Goal: Task Accomplishment & Management: Complete application form

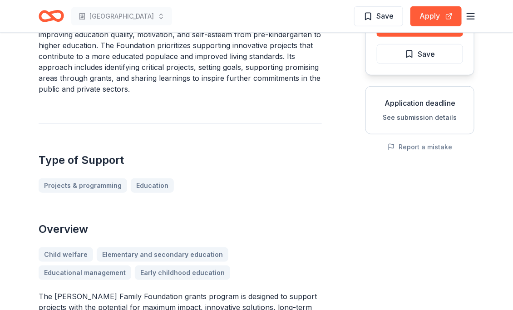
scroll to position [181, 0]
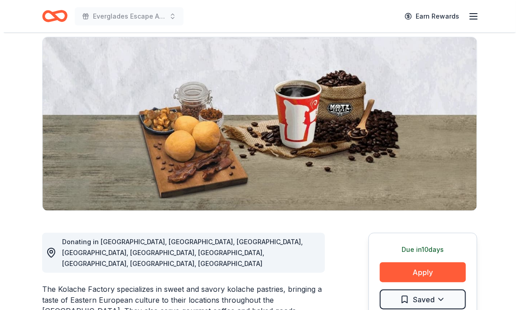
scroll to position [136, 0]
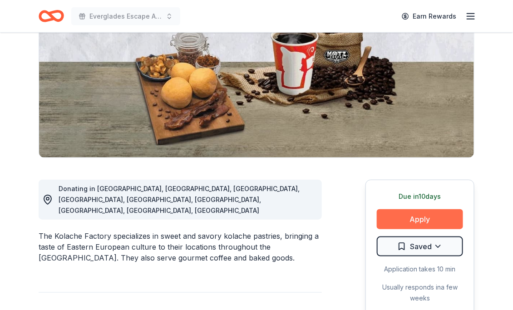
click at [412, 209] on button "Apply" at bounding box center [419, 219] width 86 height 20
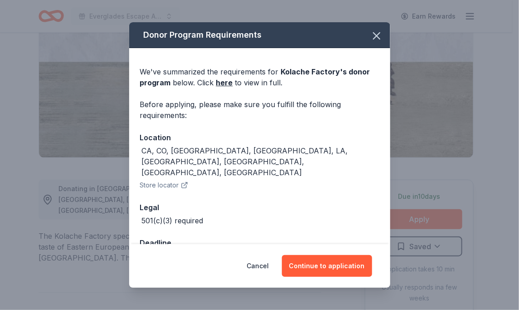
click at [319, 253] on div "Cancel Continue to application" at bounding box center [259, 266] width 261 height 44
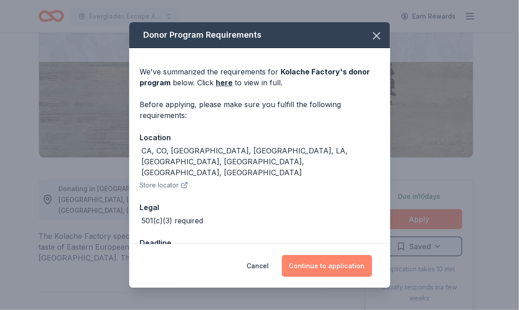
click at [321, 259] on button "Continue to application" at bounding box center [327, 266] width 90 height 22
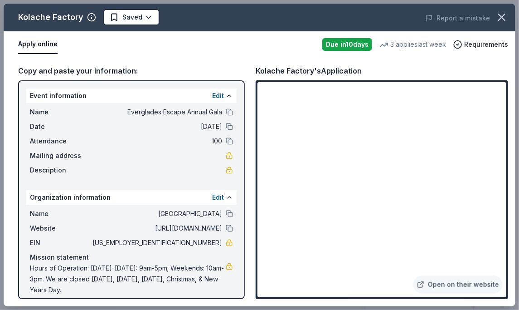
click at [236, 49] on div "Apply online" at bounding box center [166, 44] width 297 height 19
click at [506, 13] on icon "button" at bounding box center [502, 17] width 13 height 13
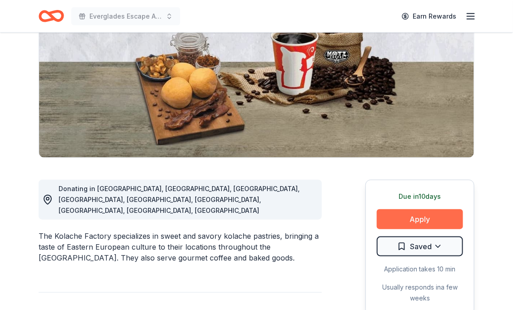
click at [420, 209] on button "Apply" at bounding box center [419, 219] width 86 height 20
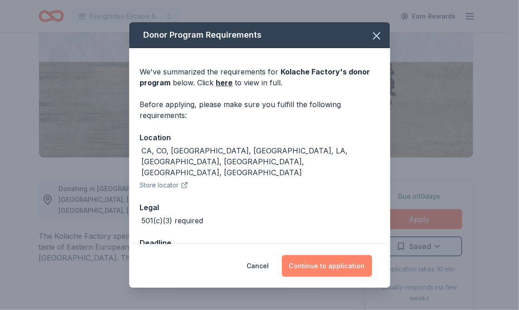
click at [352, 270] on button "Continue to application" at bounding box center [327, 266] width 90 height 22
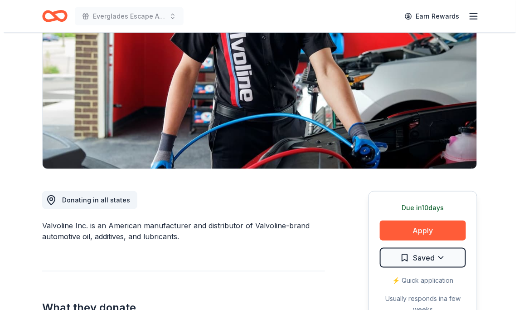
scroll to position [136, 0]
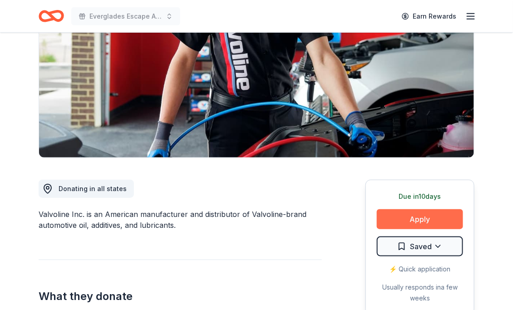
click at [411, 209] on button "Apply" at bounding box center [419, 219] width 86 height 20
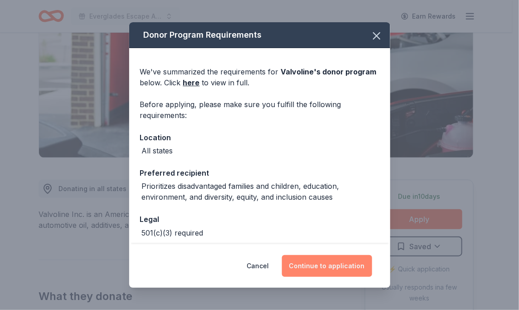
click at [322, 268] on button "Continue to application" at bounding box center [327, 266] width 90 height 22
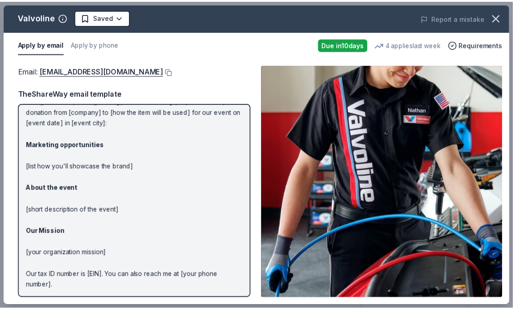
scroll to position [0, 0]
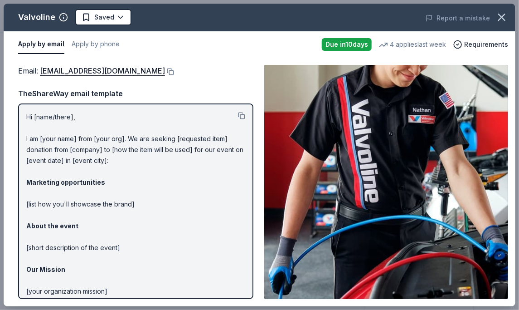
click at [37, 19] on div "Valvoline" at bounding box center [36, 17] width 37 height 15
click at [99, 42] on button "Apply by phone" at bounding box center [96, 44] width 48 height 19
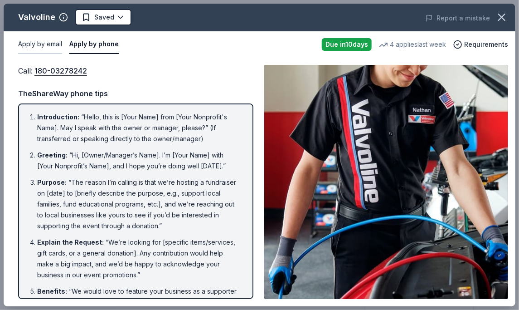
click at [40, 47] on button "Apply by email" at bounding box center [40, 44] width 44 height 19
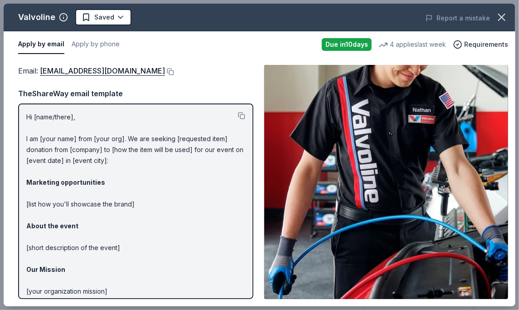
click at [507, 22] on button "button" at bounding box center [502, 17] width 20 height 20
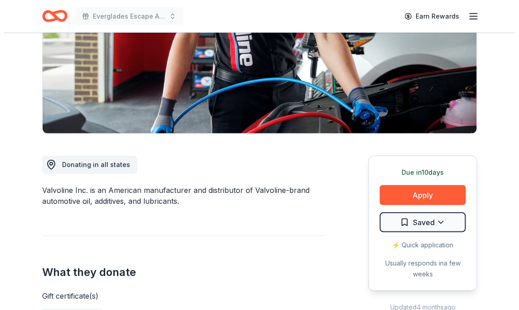
scroll to position [227, 0]
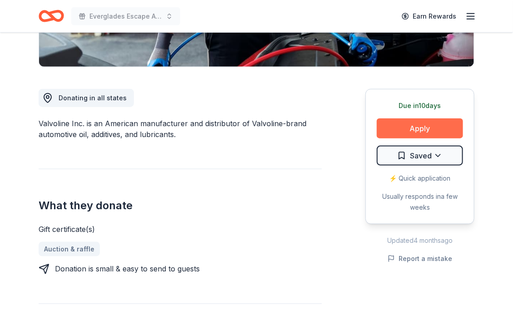
click at [414, 118] on button "Apply" at bounding box center [419, 128] width 86 height 20
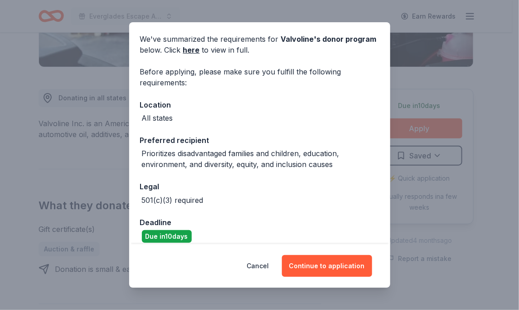
scroll to position [0, 0]
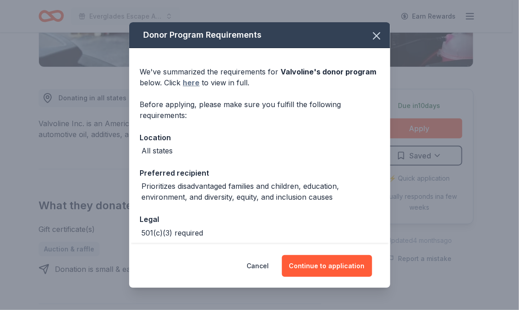
click at [188, 83] on link "here" at bounding box center [191, 82] width 17 height 11
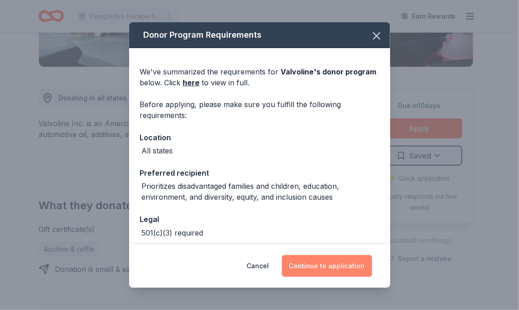
click at [334, 259] on button "Continue to application" at bounding box center [327, 266] width 90 height 22
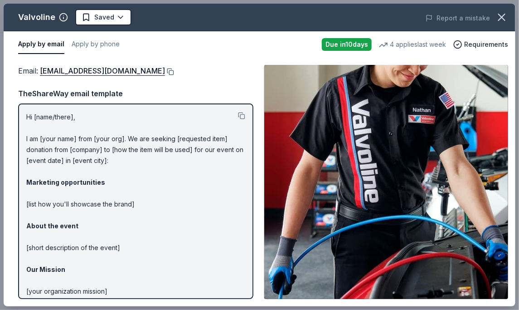
click at [165, 70] on button at bounding box center [169, 71] width 9 height 7
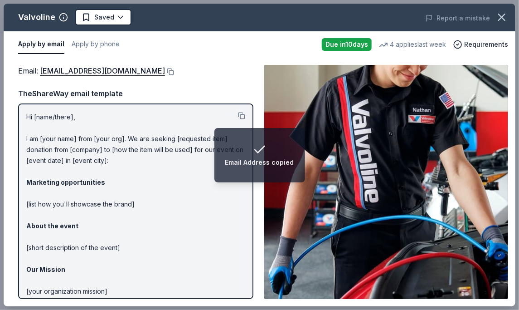
drag, startPoint x: 222, startPoint y: 59, endPoint x: 184, endPoint y: 51, distance: 39.2
click at [222, 59] on div "Email : contributions@valvoline.com Email : contributions@valvoline.com TheShar…" at bounding box center [260, 182] width 512 height 249
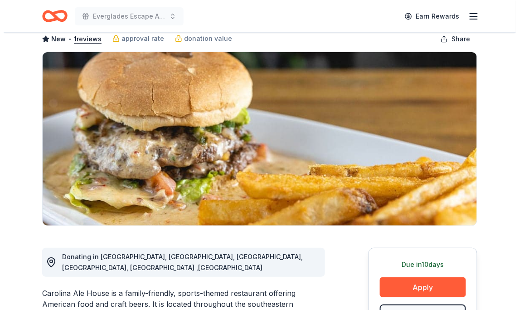
scroll to position [136, 0]
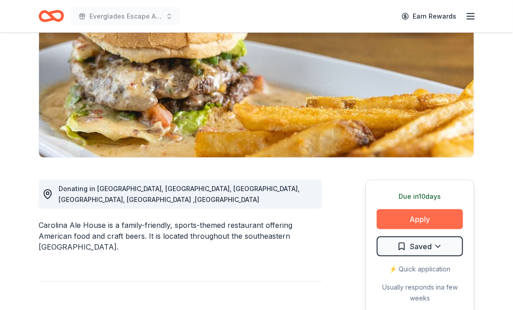
click at [438, 209] on button "Apply" at bounding box center [419, 219] width 86 height 20
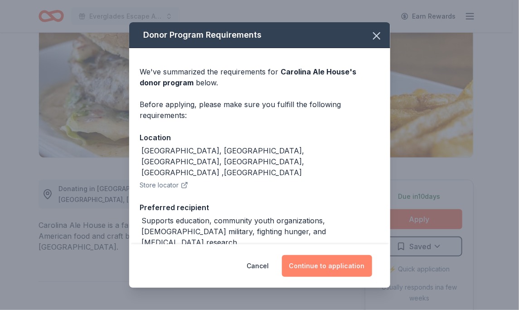
click at [321, 257] on button "Continue to application" at bounding box center [327, 266] width 90 height 22
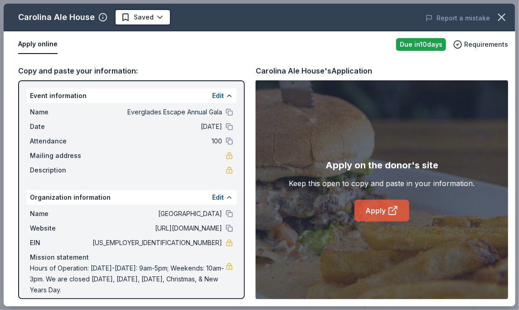
click at [386, 203] on link "Apply" at bounding box center [382, 211] width 55 height 22
click at [379, 206] on link "Apply" at bounding box center [382, 211] width 55 height 22
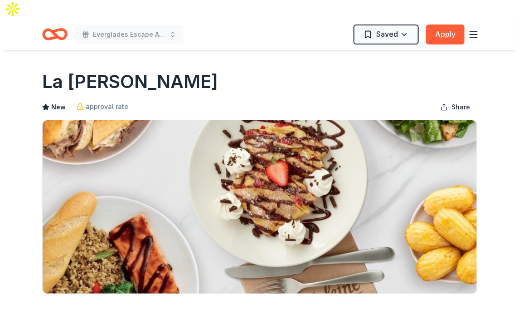
scroll to position [91, 0]
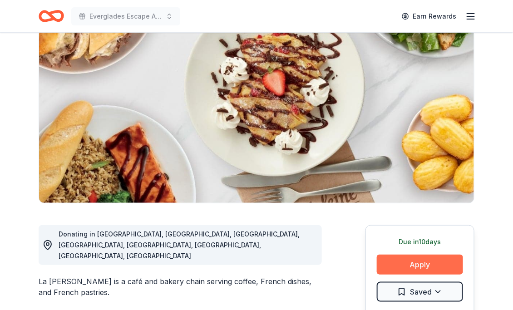
click at [413, 254] on button "Apply" at bounding box center [419, 264] width 86 height 20
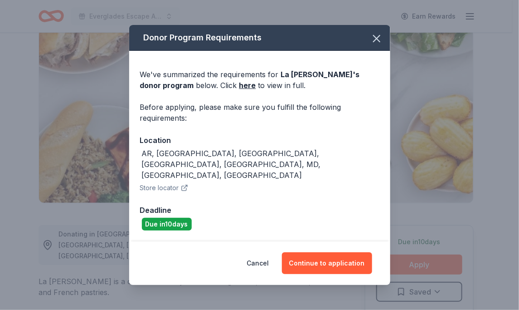
click at [320, 241] on div "Cancel Continue to application" at bounding box center [259, 263] width 261 height 44
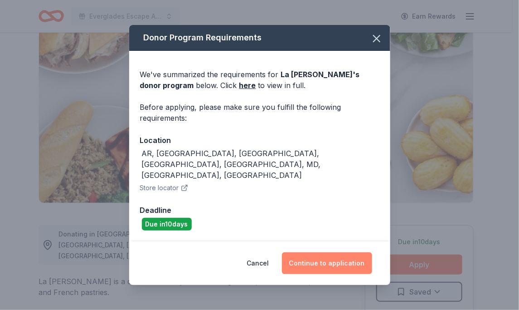
click at [319, 252] on button "Continue to application" at bounding box center [327, 263] width 90 height 22
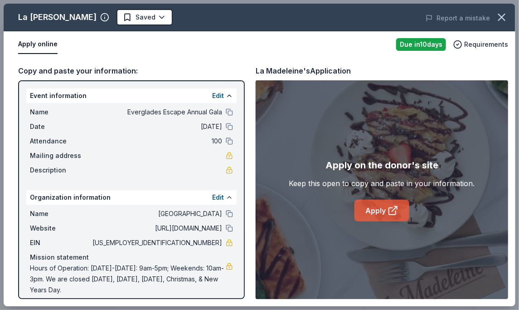
click at [384, 208] on link "Apply" at bounding box center [382, 211] width 55 height 22
click at [386, 213] on link "Apply" at bounding box center [382, 211] width 55 height 22
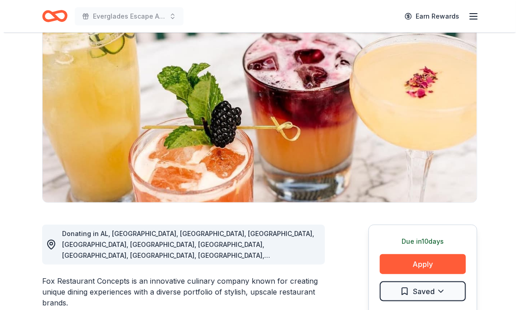
scroll to position [181, 0]
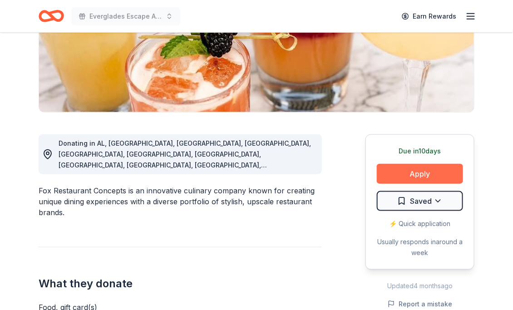
click at [412, 164] on button "Apply" at bounding box center [419, 174] width 86 height 20
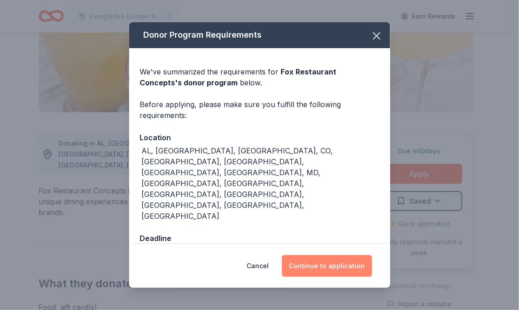
click at [330, 255] on button "Continue to application" at bounding box center [327, 266] width 90 height 22
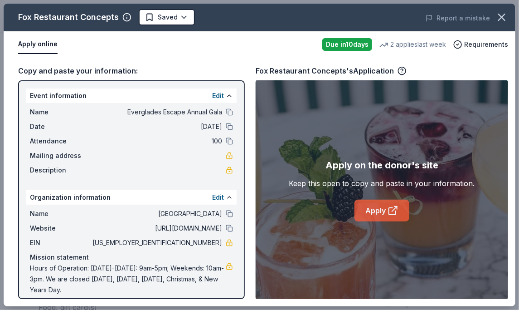
click at [378, 203] on link "Apply" at bounding box center [382, 211] width 55 height 22
click at [377, 206] on link "Apply" at bounding box center [382, 211] width 55 height 22
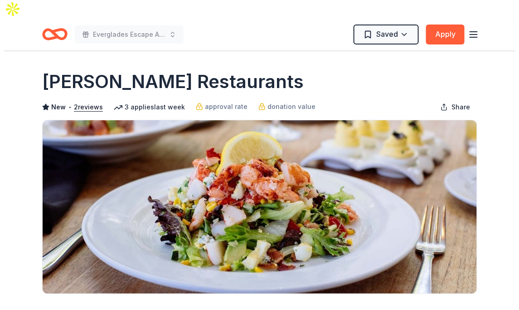
scroll to position [136, 0]
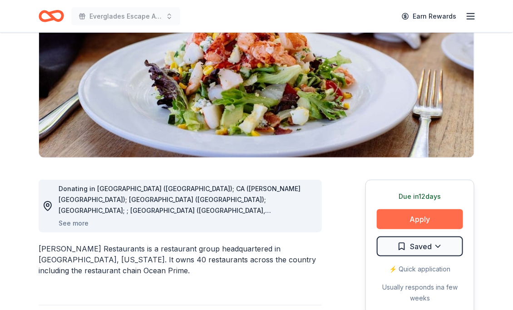
click at [416, 209] on button "Apply" at bounding box center [419, 219] width 86 height 20
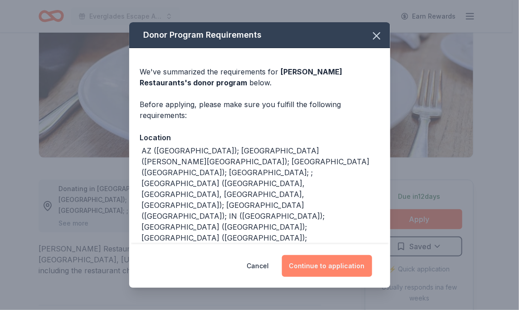
click at [327, 264] on button "Continue to application" at bounding box center [327, 266] width 90 height 22
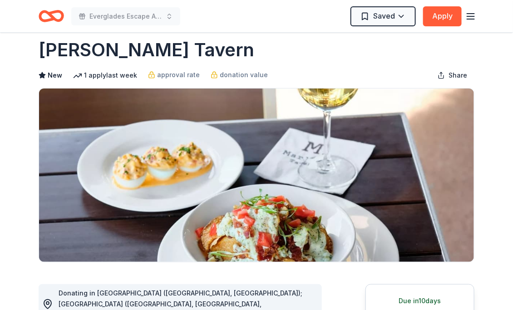
scroll to position [181, 0]
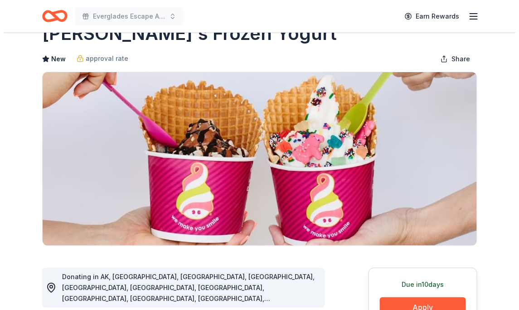
scroll to position [136, 0]
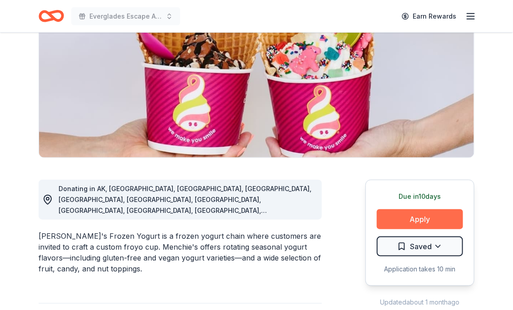
click at [410, 209] on button "Apply" at bounding box center [419, 219] width 86 height 20
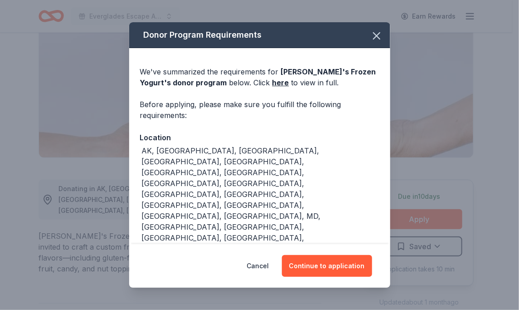
click at [339, 264] on button "Continue to application" at bounding box center [327, 266] width 90 height 22
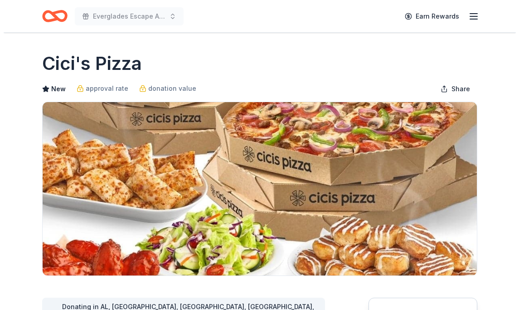
scroll to position [181, 0]
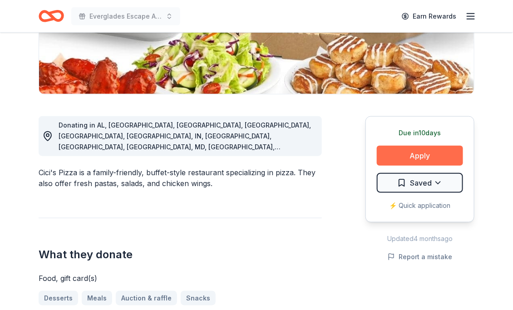
click at [412, 151] on button "Apply" at bounding box center [419, 156] width 86 height 20
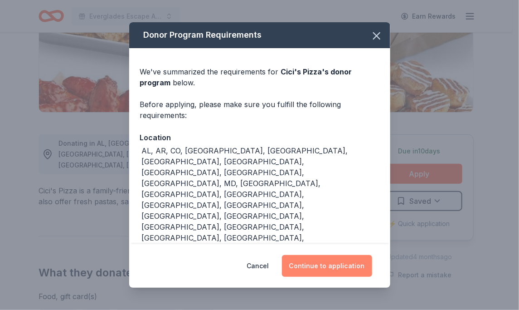
click at [316, 255] on button "Continue to application" at bounding box center [327, 266] width 90 height 22
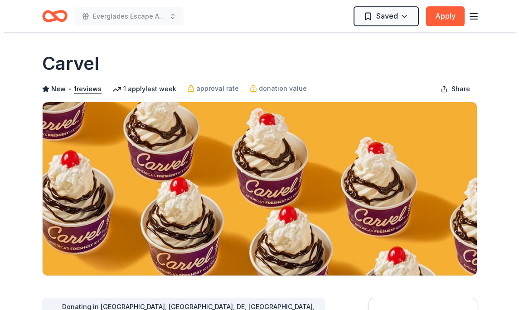
scroll to position [136, 0]
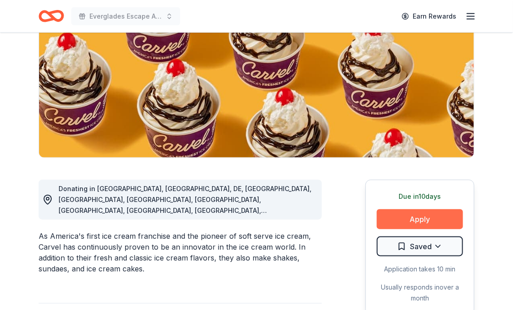
click at [396, 209] on button "Apply" at bounding box center [419, 219] width 86 height 20
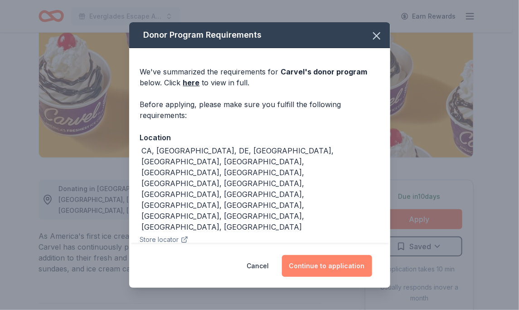
click at [336, 260] on button "Continue to application" at bounding box center [327, 266] width 90 height 22
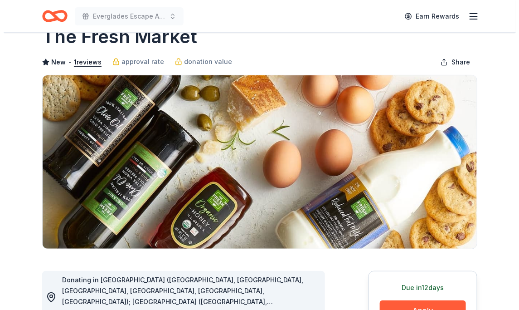
scroll to position [181, 0]
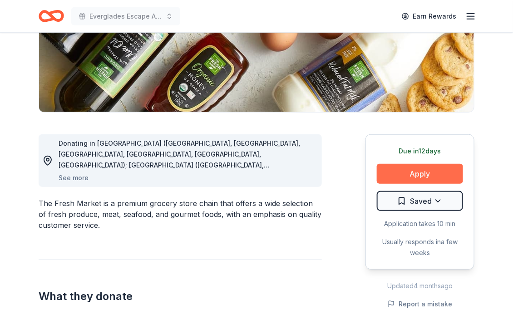
click at [398, 164] on button "Apply" at bounding box center [419, 174] width 86 height 20
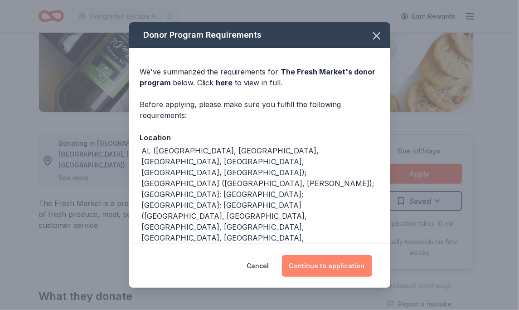
click at [322, 261] on button "Continue to application" at bounding box center [327, 266] width 90 height 22
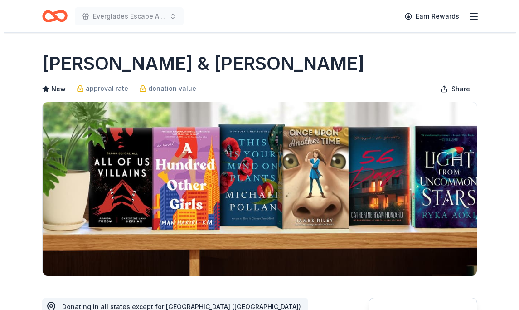
scroll to position [181, 0]
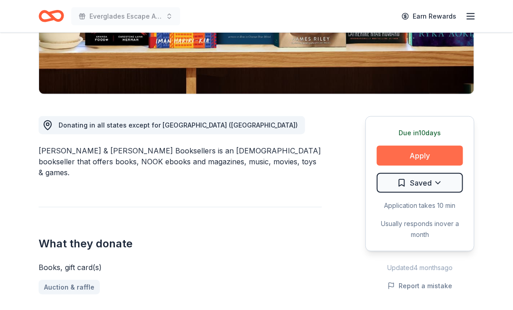
click at [438, 163] on button "Apply" at bounding box center [419, 156] width 86 height 20
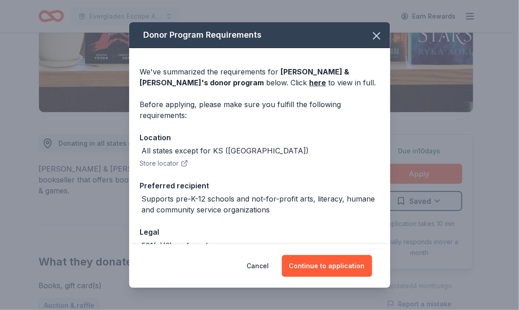
click at [336, 254] on div "Cancel Continue to application" at bounding box center [259, 266] width 261 height 44
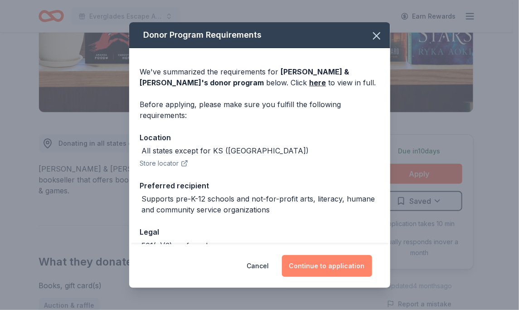
click at [316, 263] on button "Continue to application" at bounding box center [327, 266] width 90 height 22
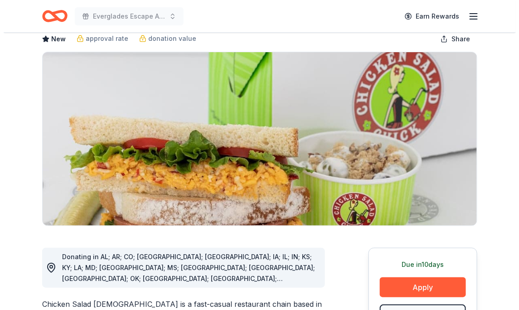
scroll to position [227, 0]
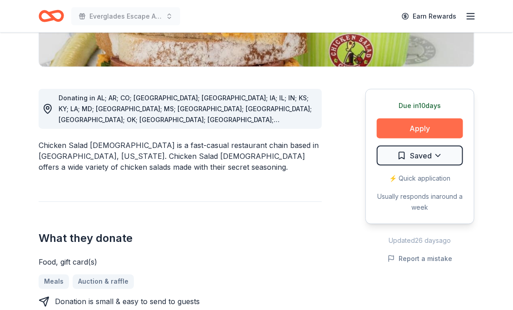
click at [416, 118] on button "Apply" at bounding box center [419, 128] width 86 height 20
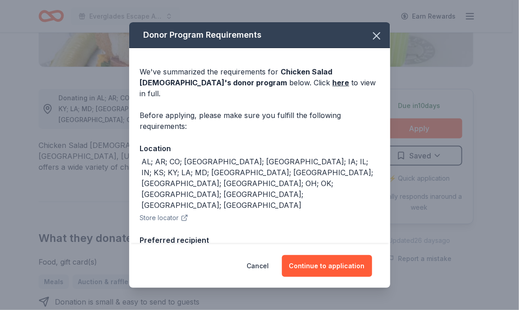
scroll to position [19, 0]
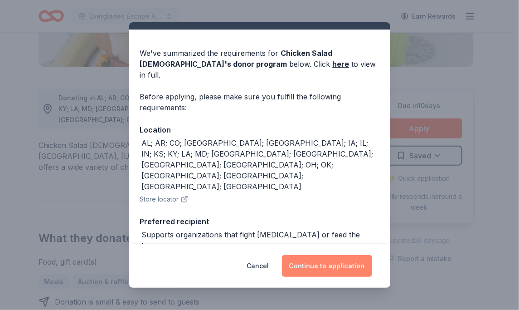
click at [322, 262] on button "Continue to application" at bounding box center [327, 266] width 90 height 22
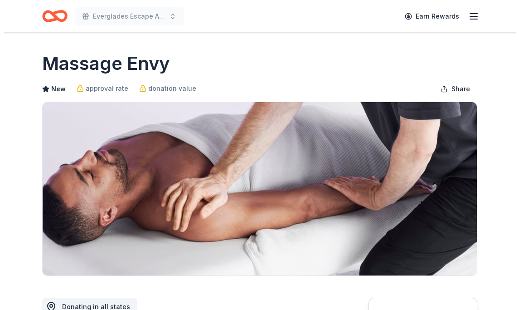
scroll to position [227, 0]
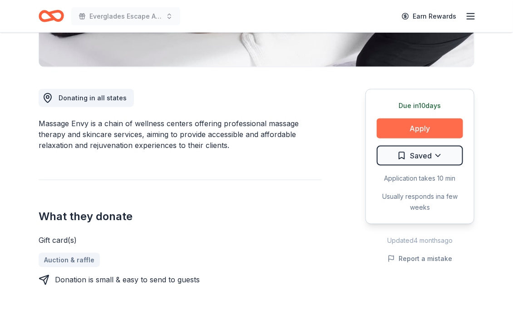
click at [432, 118] on button "Apply" at bounding box center [419, 128] width 86 height 20
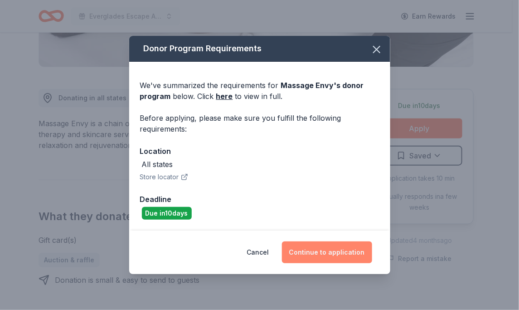
click at [337, 242] on button "Continue to application" at bounding box center [327, 252] width 90 height 22
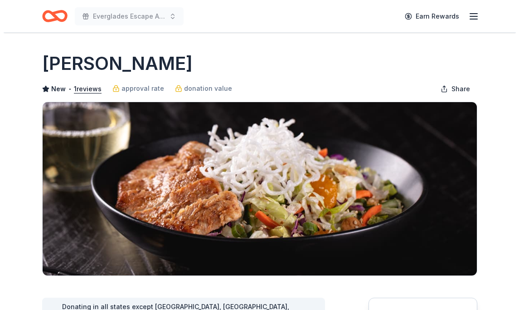
scroll to position [227, 0]
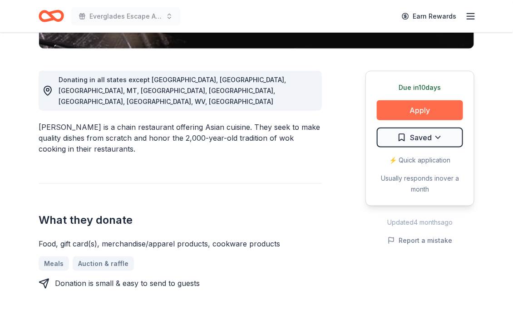
click at [406, 109] on button "Apply" at bounding box center [419, 110] width 86 height 20
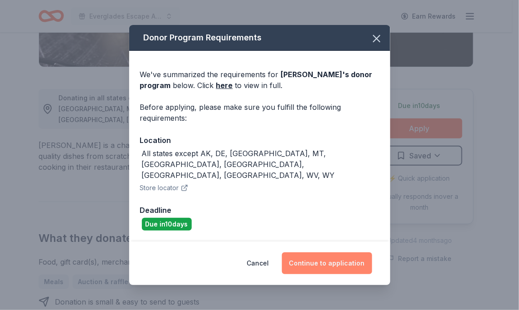
click at [338, 256] on button "Continue to application" at bounding box center [327, 263] width 90 height 22
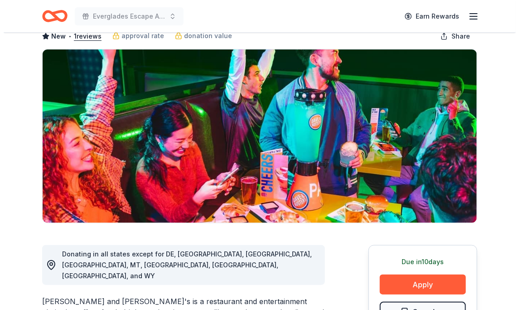
scroll to position [136, 0]
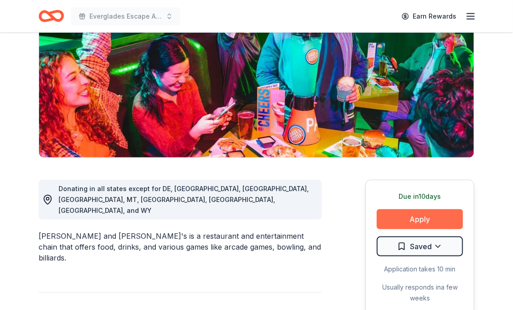
click at [400, 209] on button "Apply" at bounding box center [419, 219] width 86 height 20
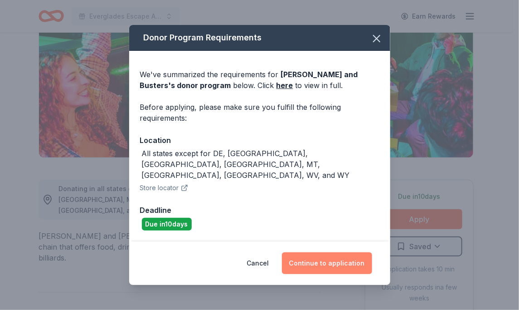
click at [317, 257] on button "Continue to application" at bounding box center [327, 263] width 90 height 22
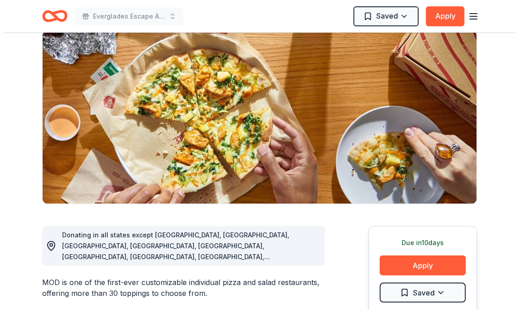
scroll to position [91, 0]
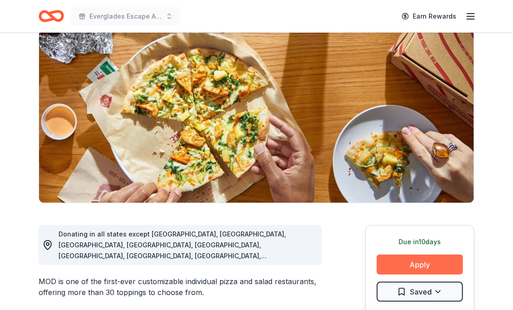
click at [416, 254] on button "Apply" at bounding box center [419, 264] width 86 height 20
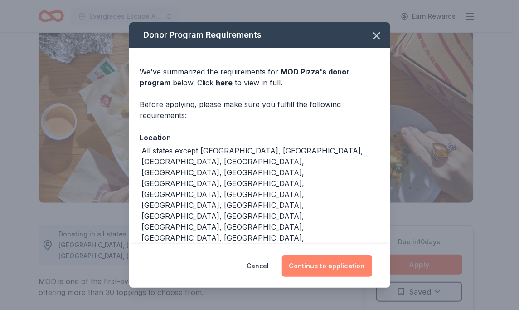
click at [330, 260] on button "Continue to application" at bounding box center [327, 266] width 90 height 22
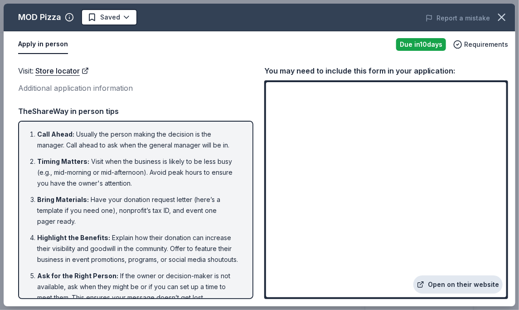
click at [452, 281] on link "Open on their website" at bounding box center [458, 284] width 89 height 18
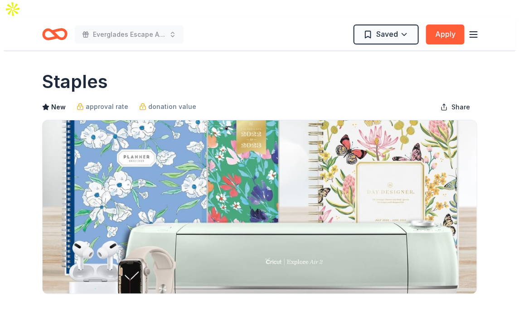
scroll to position [181, 0]
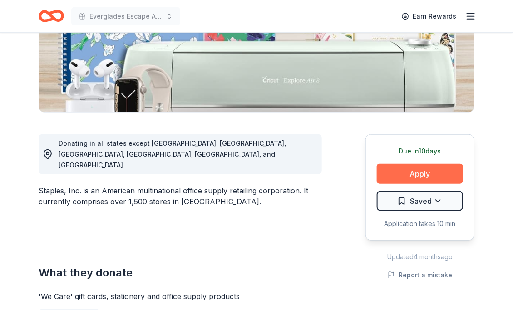
click at [429, 164] on button "Apply" at bounding box center [419, 174] width 86 height 20
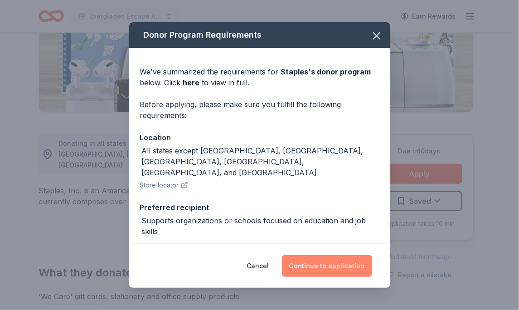
drag, startPoint x: 294, startPoint y: 266, endPoint x: 336, endPoint y: 263, distance: 41.8
click at [294, 265] on button "Continue to application" at bounding box center [327, 266] width 90 height 22
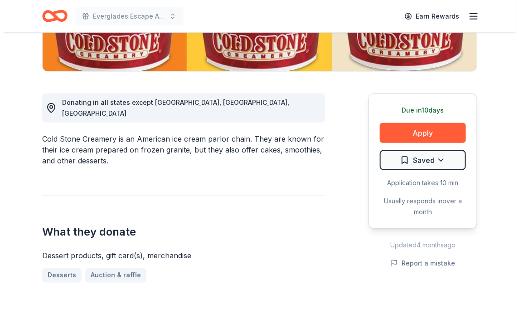
scroll to position [227, 0]
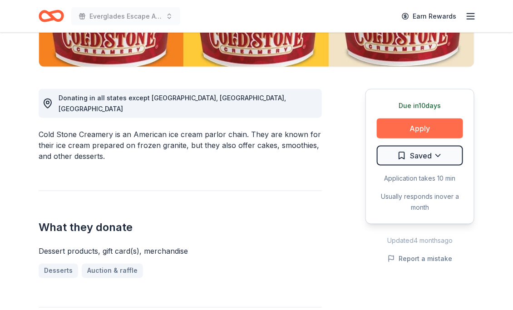
click at [418, 118] on button "Apply" at bounding box center [419, 128] width 86 height 20
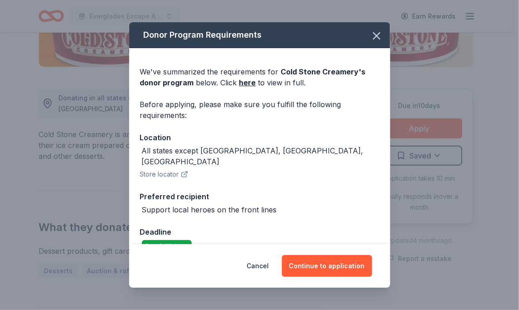
click at [332, 254] on div "Cancel Continue to application" at bounding box center [259, 266] width 261 height 44
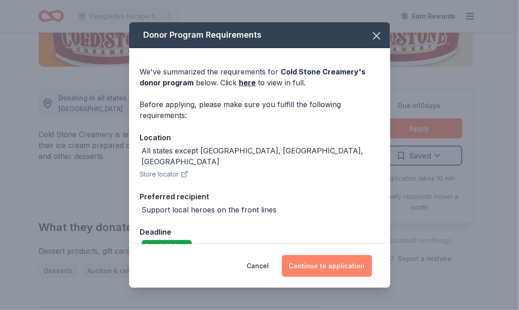
click at [316, 266] on button "Continue to application" at bounding box center [327, 266] width 90 height 22
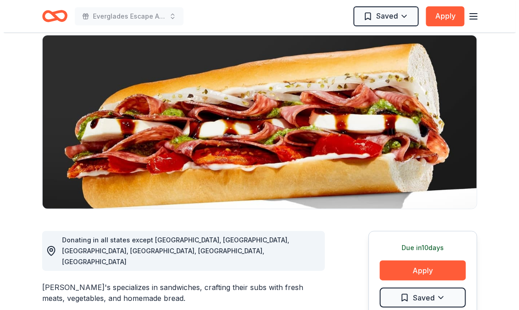
scroll to position [181, 0]
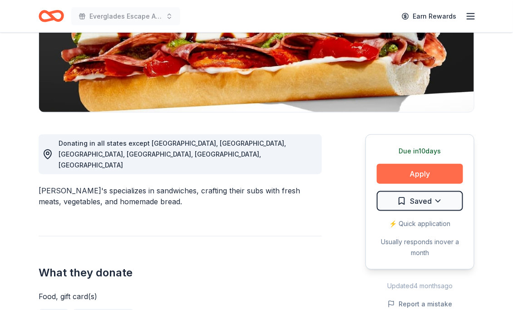
click at [416, 164] on button "Apply" at bounding box center [419, 174] width 86 height 20
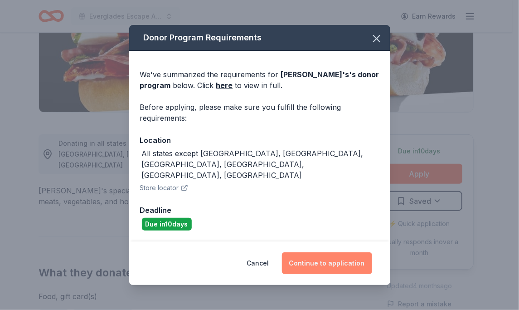
click at [304, 252] on button "Continue to application" at bounding box center [327, 263] width 90 height 22
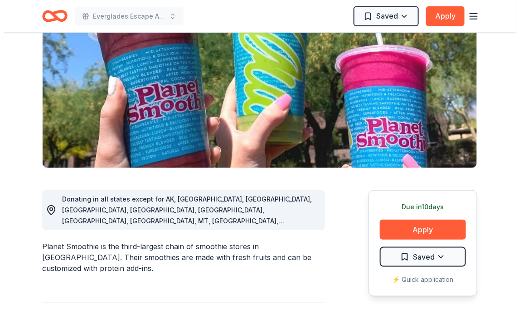
scroll to position [227, 0]
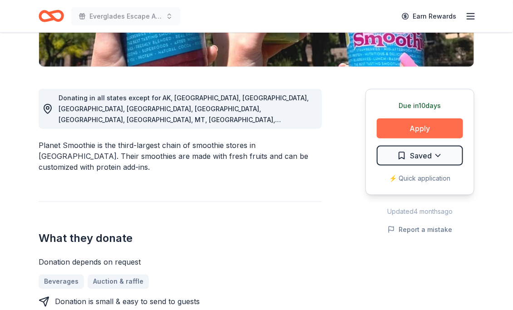
click at [417, 118] on button "Apply" at bounding box center [419, 128] width 86 height 20
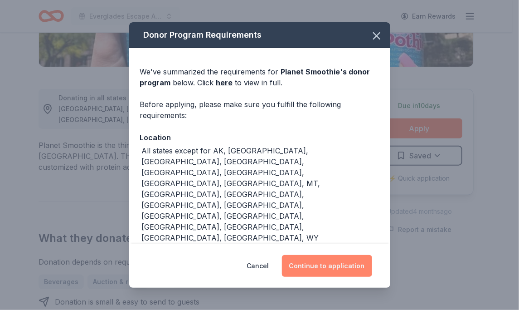
click at [322, 255] on button "Continue to application" at bounding box center [327, 266] width 90 height 22
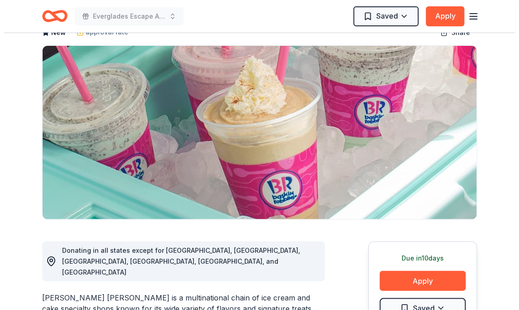
scroll to position [227, 0]
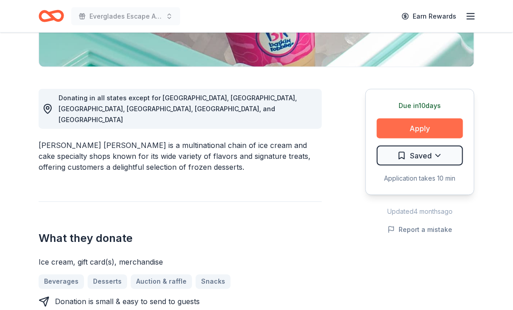
click at [416, 118] on button "Apply" at bounding box center [419, 128] width 86 height 20
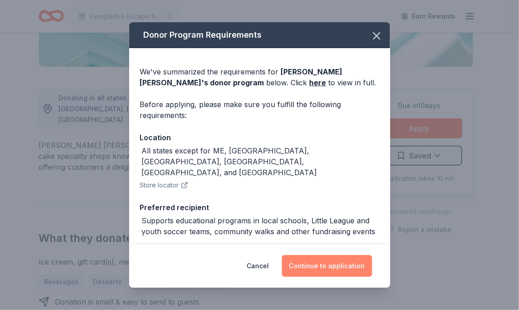
click at [328, 264] on button "Continue to application" at bounding box center [327, 266] width 90 height 22
